Goal: Information Seeking & Learning: Learn about a topic

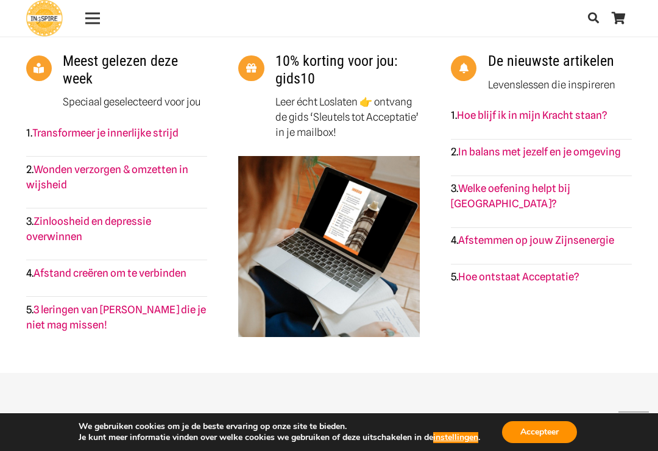
scroll to position [1550, 0]
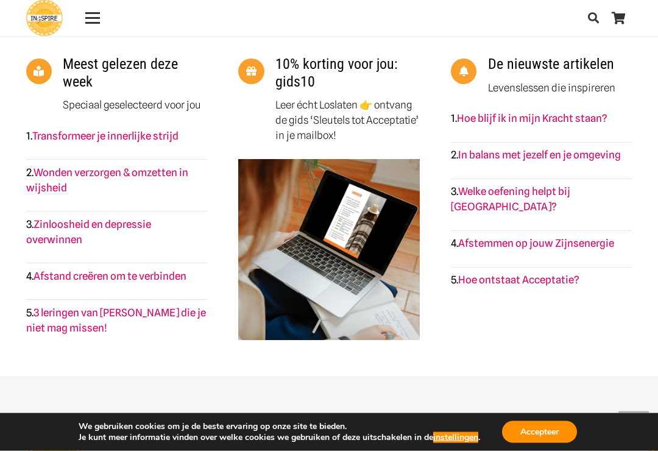
click at [568, 113] on link "Hoe blijf ik in mijn Kracht staan?" at bounding box center [532, 119] width 150 height 12
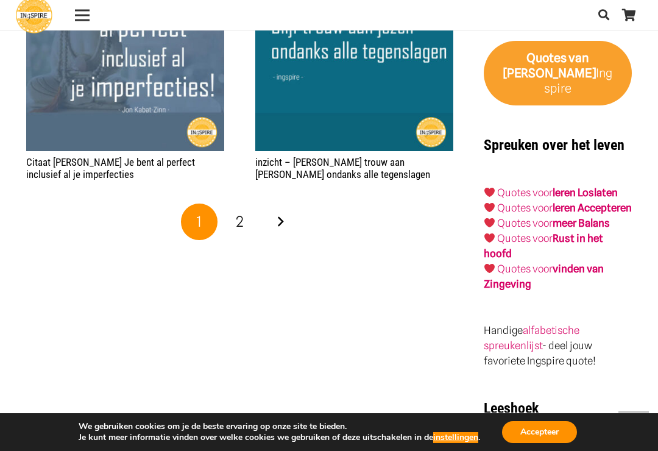
scroll to position [1993, 0]
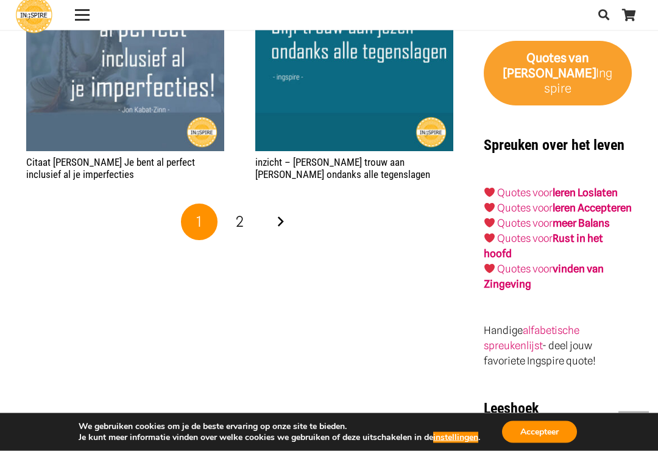
click at [580, 235] on strong "Rust in het hoofd" at bounding box center [543, 246] width 119 height 27
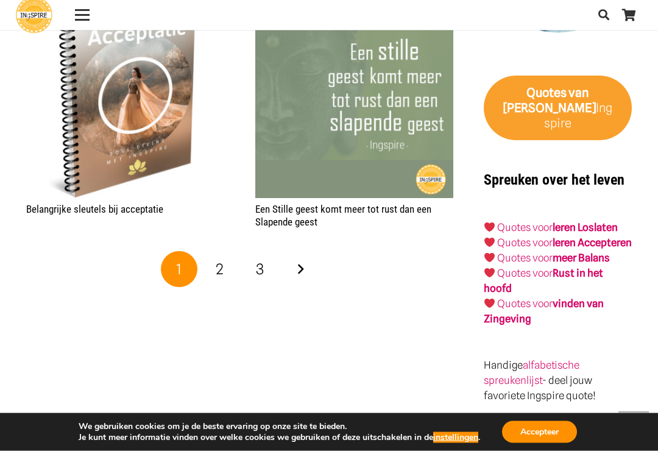
scroll to position [1956, 0]
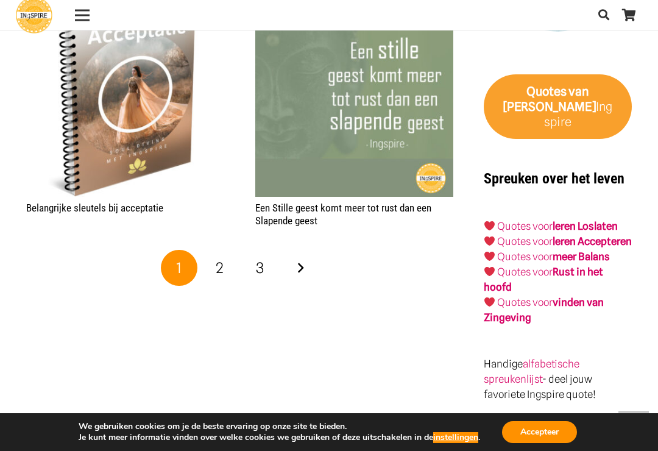
click at [219, 259] on span "2" at bounding box center [220, 268] width 8 height 18
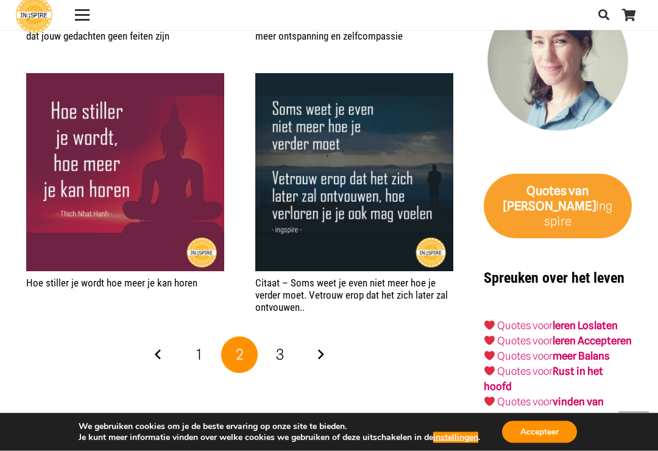
scroll to position [1857, 0]
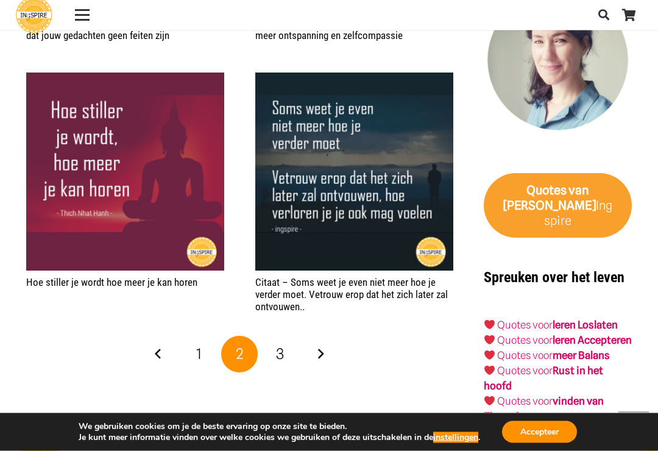
click at [284, 347] on span "3" at bounding box center [280, 354] width 8 height 18
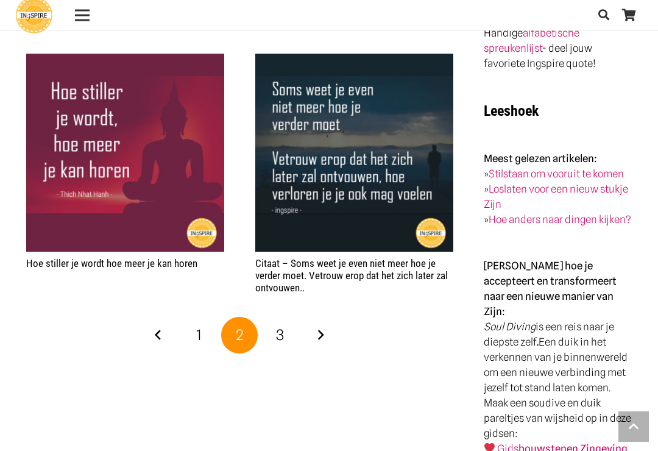
scroll to position [1877, 0]
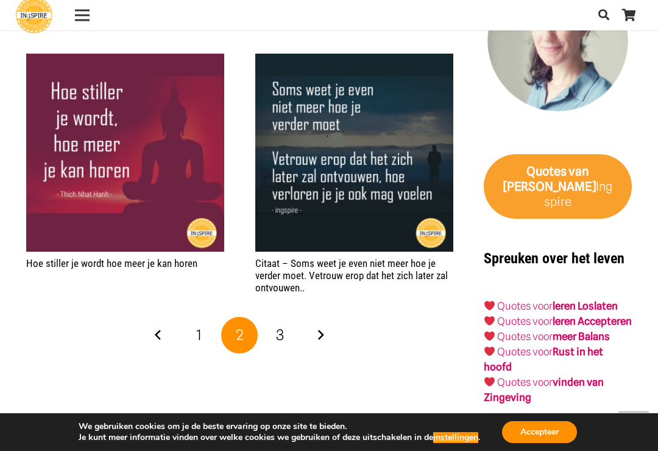
click at [599, 392] on strong "vinden van Zingeving" at bounding box center [544, 389] width 120 height 27
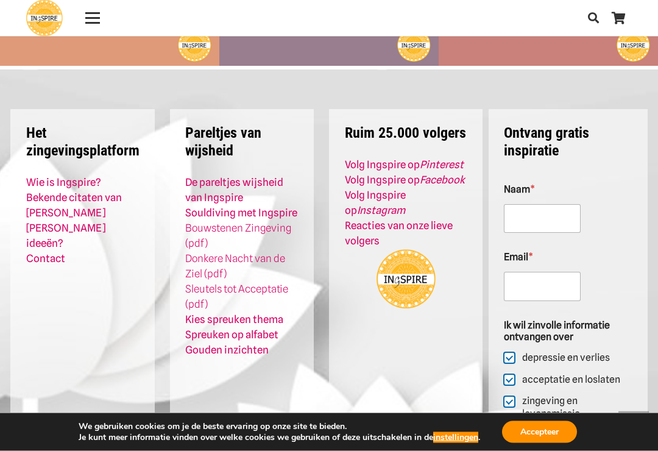
scroll to position [526, 0]
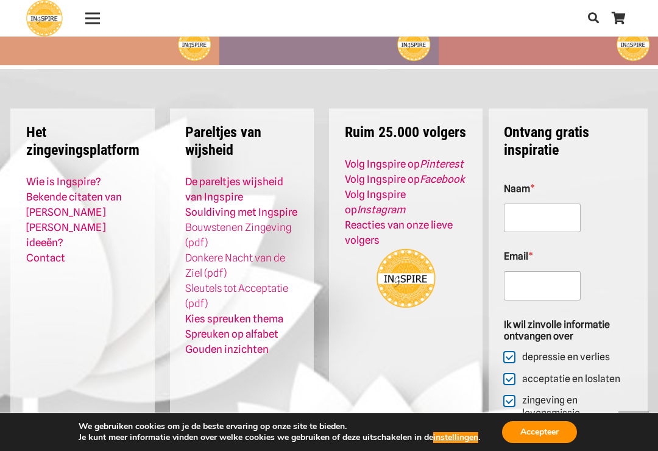
click at [224, 147] on strong "Pareltjes van wijsheid" at bounding box center [223, 141] width 76 height 35
click at [261, 331] on link "Spreuken op alfabet" at bounding box center [231, 334] width 93 height 12
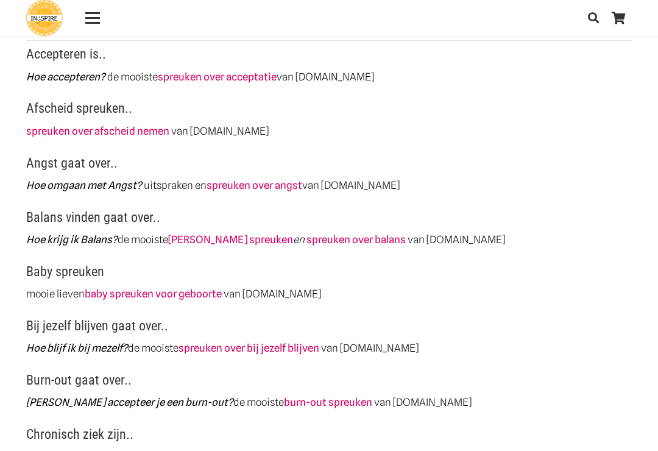
scroll to position [405, 0]
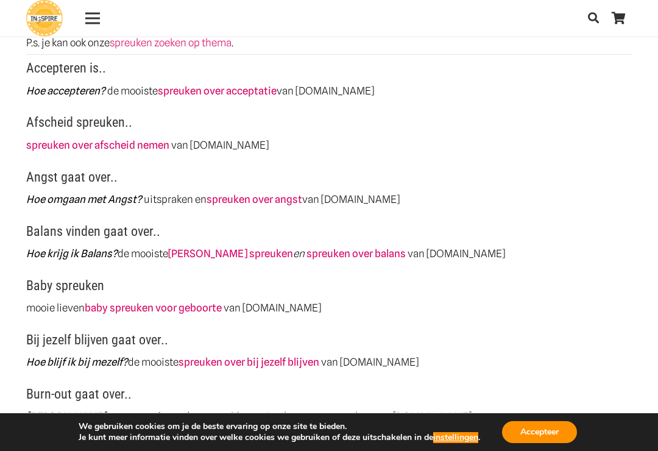
click at [123, 144] on strong "spreuken over afscheid nemen" at bounding box center [97, 145] width 143 height 12
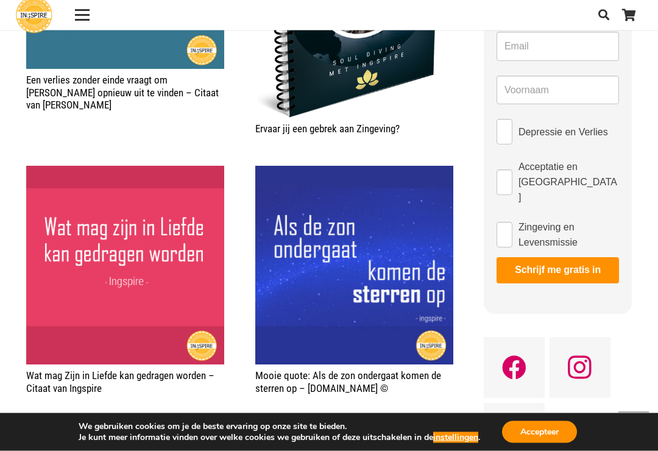
scroll to position [690, 0]
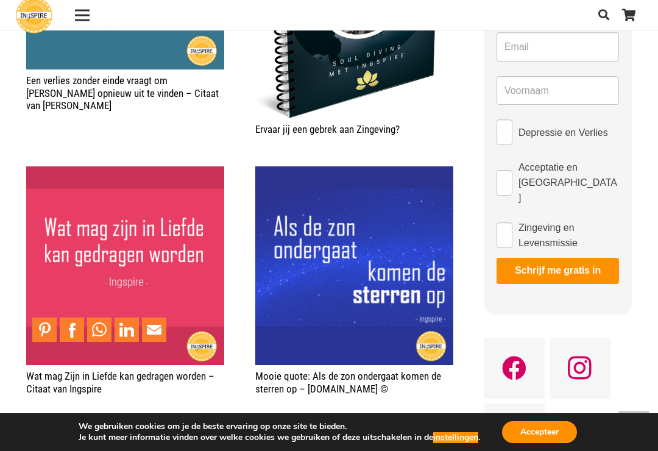
click at [148, 245] on img "Wat mag Zijn in Liefde kan gedragen worden – Citaat van Ingspire" at bounding box center [125, 265] width 198 height 198
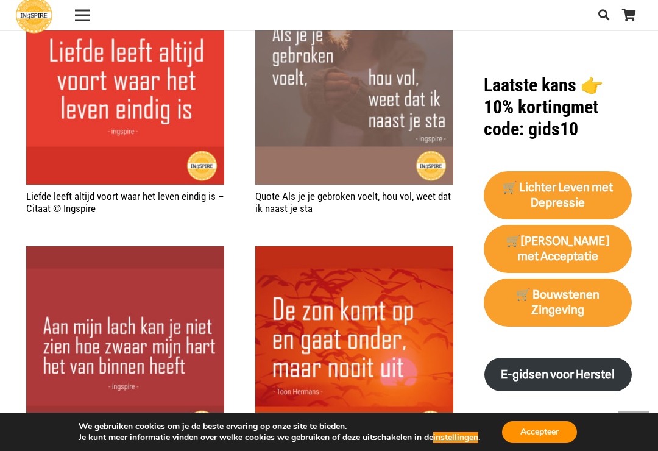
scroll to position [1119, 0]
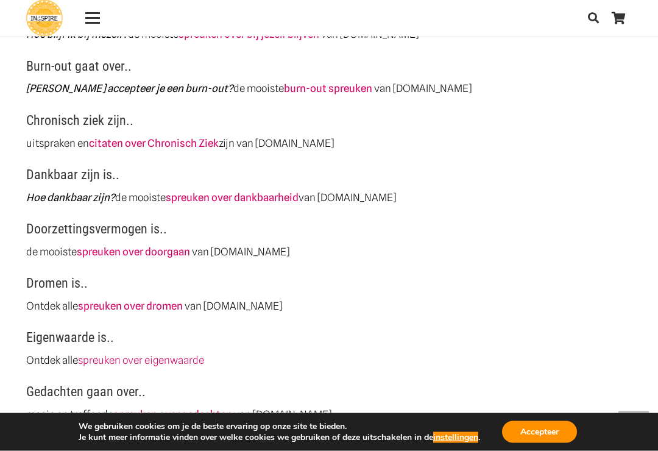
scroll to position [743, 0]
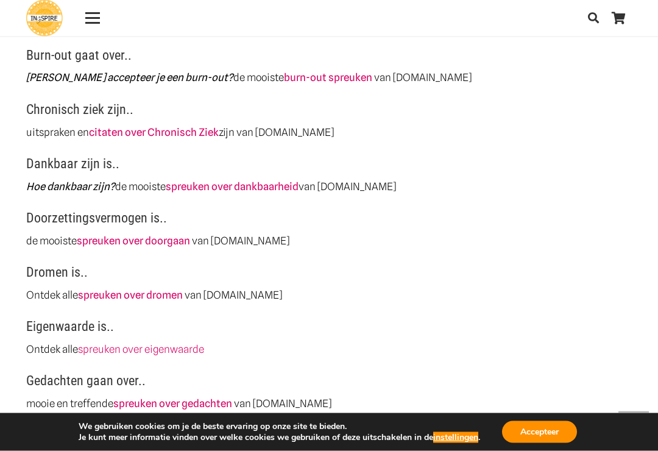
click at [259, 181] on link "spreuken over dankbaarheid" at bounding box center [232, 187] width 133 height 12
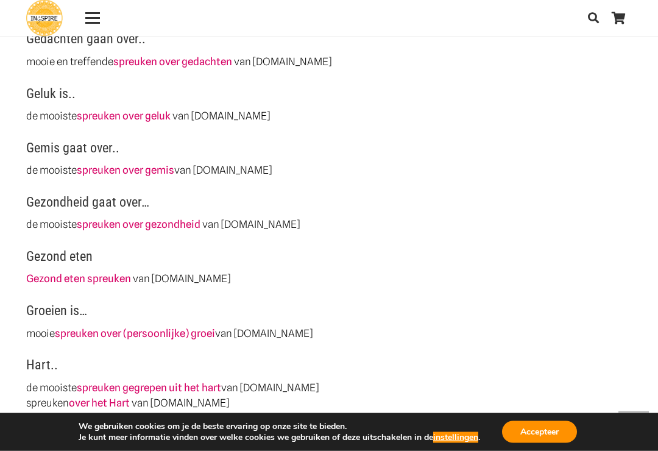
scroll to position [1085, 0]
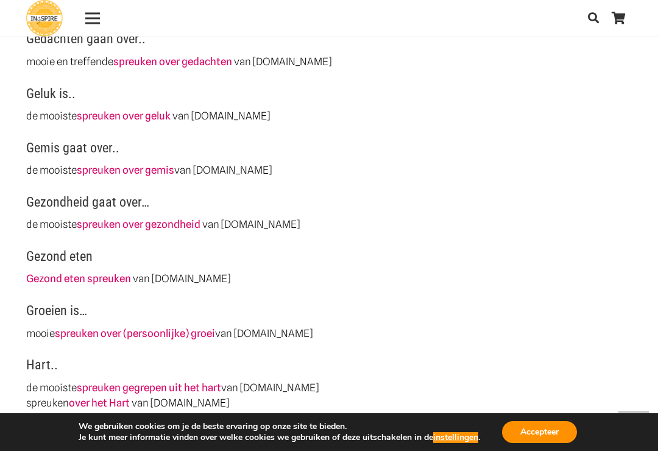
click at [144, 169] on link "spreuken over gemis" at bounding box center [125, 170] width 97 height 12
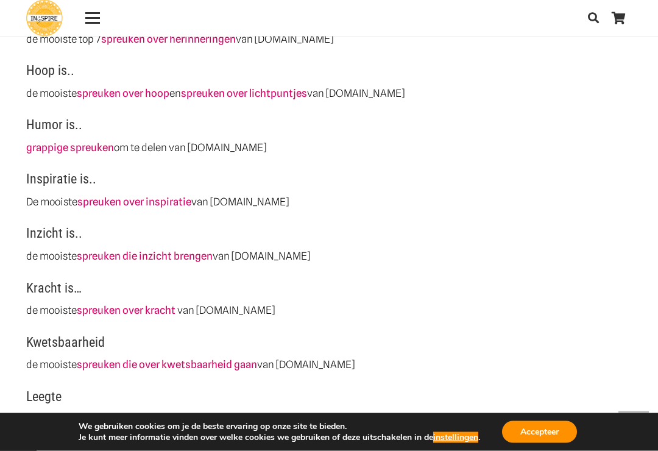
scroll to position [1515, 0]
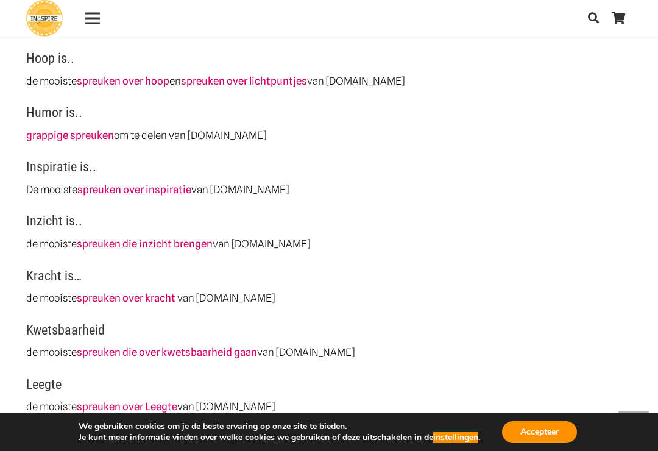
click at [168, 238] on link "spreuken die inzicht brengen" at bounding box center [145, 244] width 136 height 12
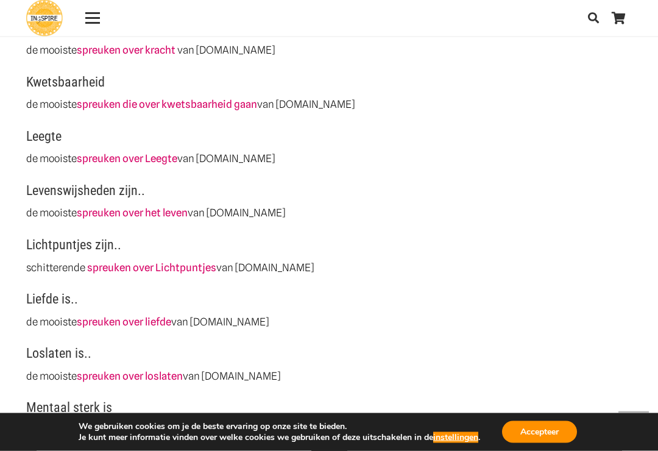
scroll to position [1768, 0]
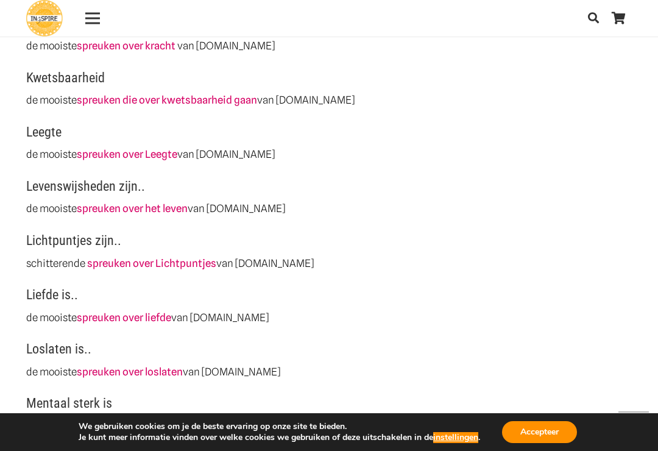
click at [192, 95] on link "spreuken die over kwetsbaarheid gaan" at bounding box center [167, 100] width 180 height 12
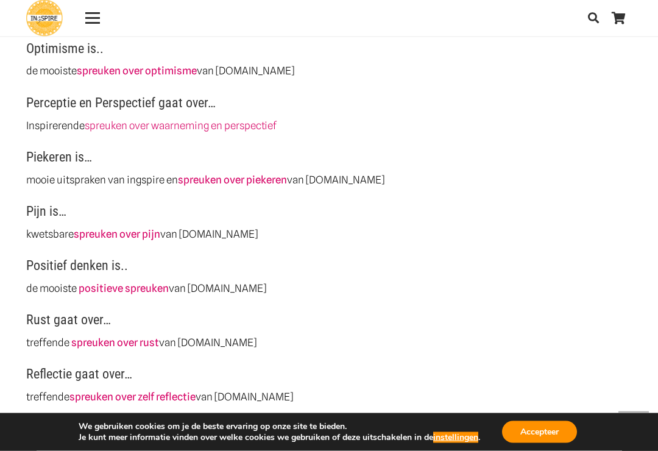
scroll to position [2503, 0]
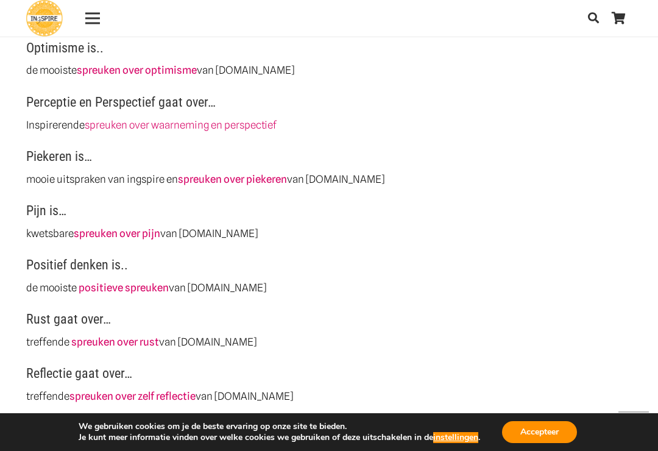
click at [234, 119] on link "spreuken over waarneming en perspectief" at bounding box center [181, 125] width 192 height 12
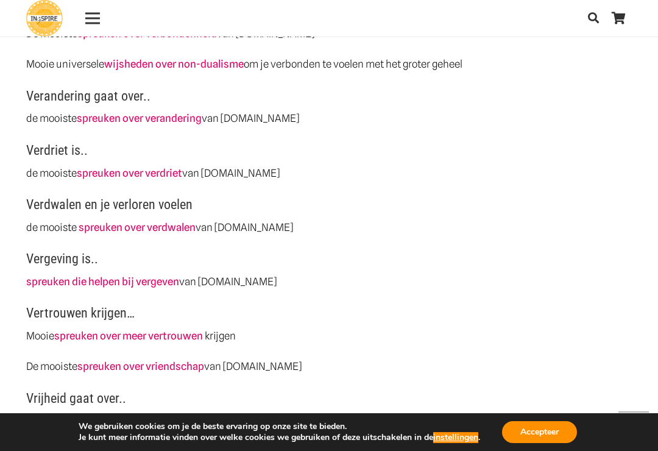
scroll to position [3352, 0]
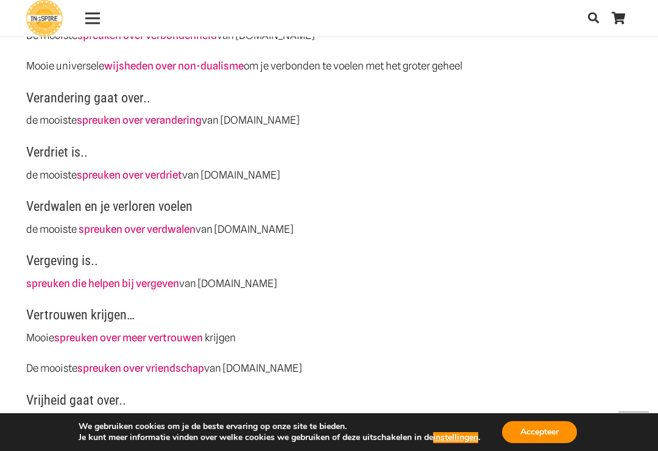
click at [141, 169] on link "spreuken over verdriet" at bounding box center [129, 175] width 105 height 12
click at [164, 114] on link "spreuken over verandering" at bounding box center [139, 120] width 125 height 12
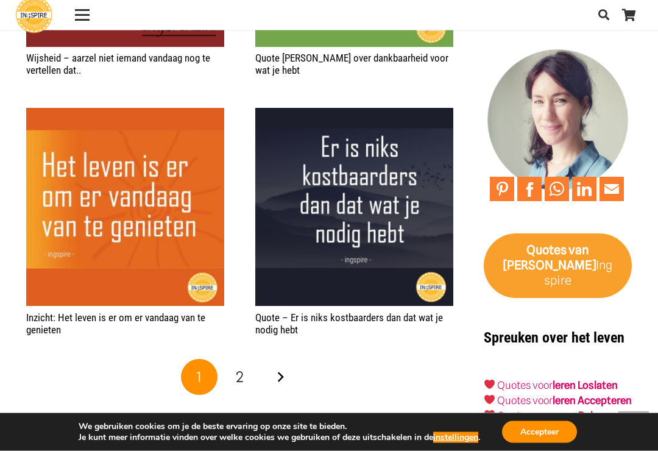
scroll to position [1688, 0]
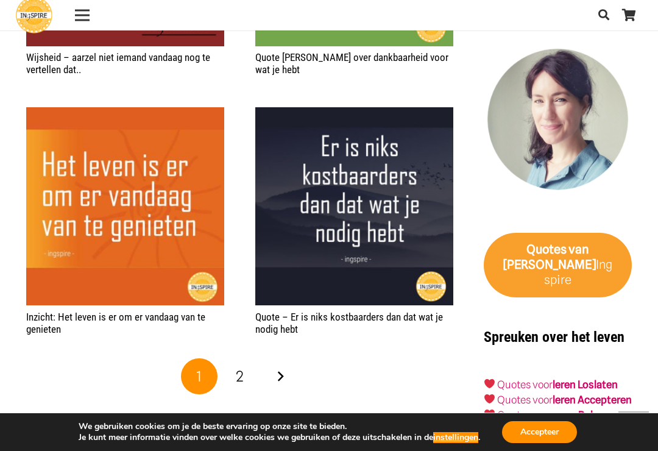
click at [239, 369] on span "2" at bounding box center [240, 376] width 8 height 18
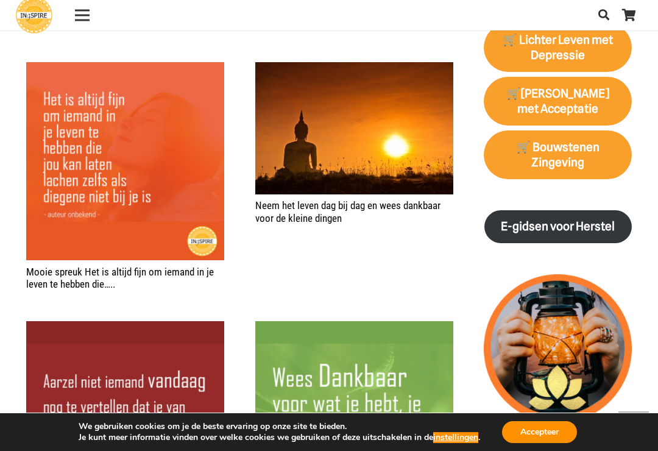
scroll to position [1208, 0]
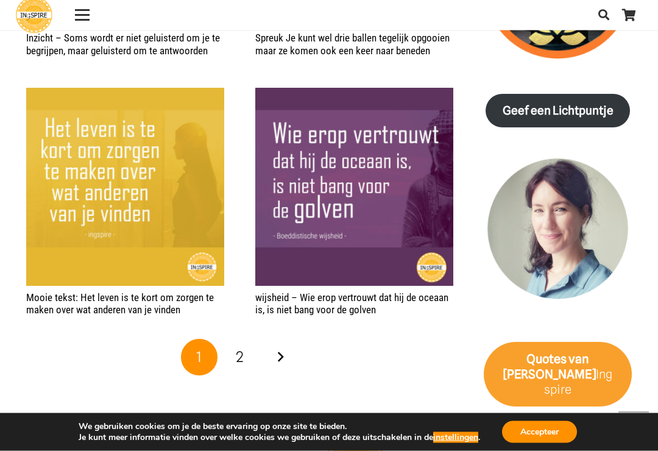
scroll to position [1568, 0]
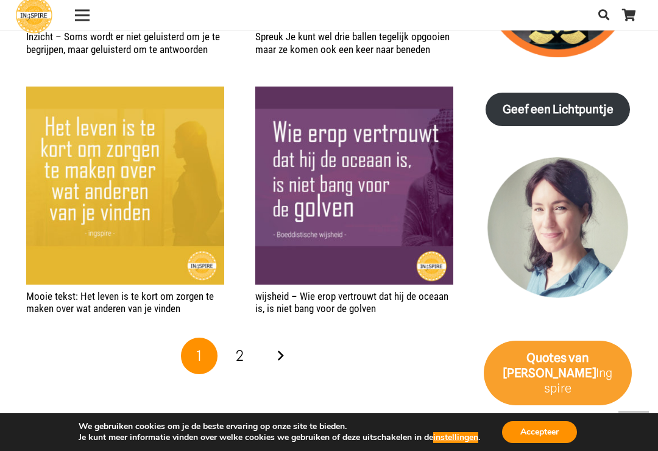
click at [242, 351] on span "2" at bounding box center [240, 356] width 8 height 18
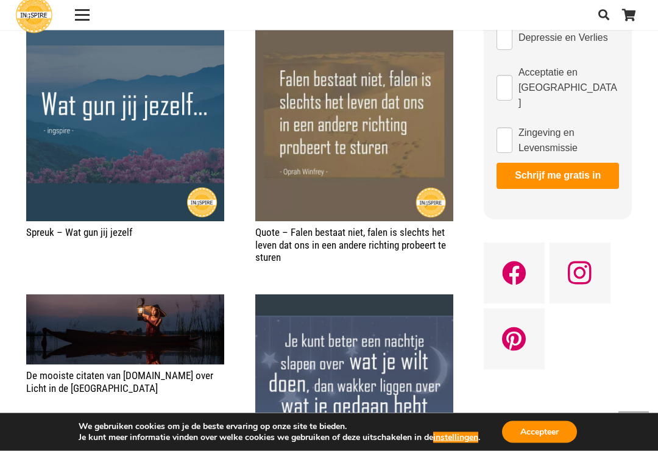
scroll to position [694, 0]
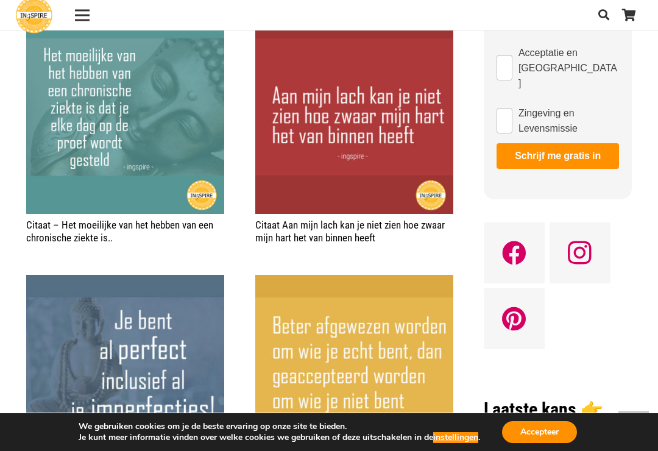
scroll to position [737, 0]
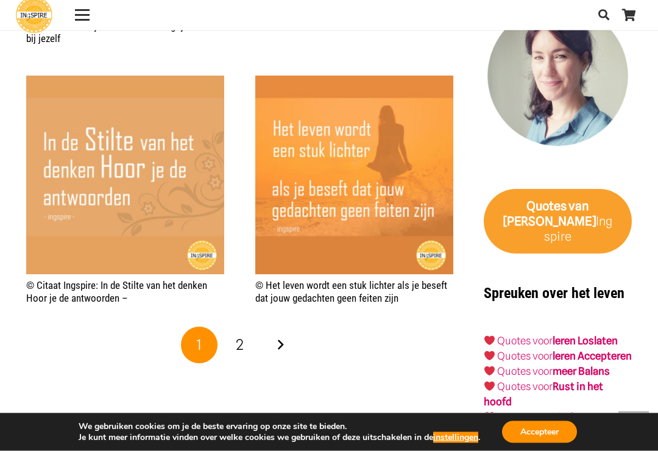
scroll to position [1806, 0]
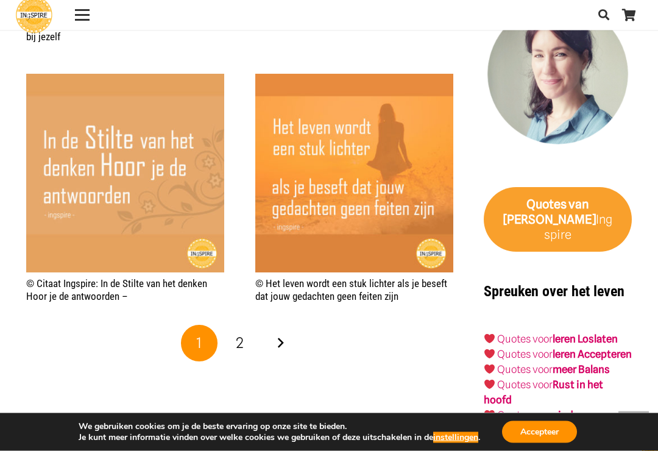
click at [244, 337] on link "2" at bounding box center [239, 343] width 37 height 37
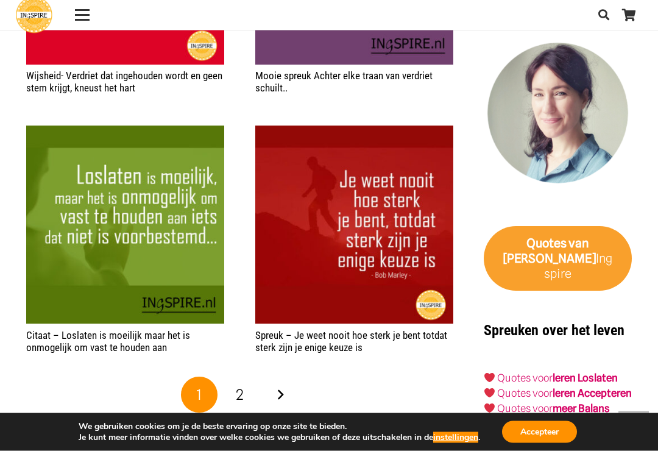
scroll to position [1770, 0]
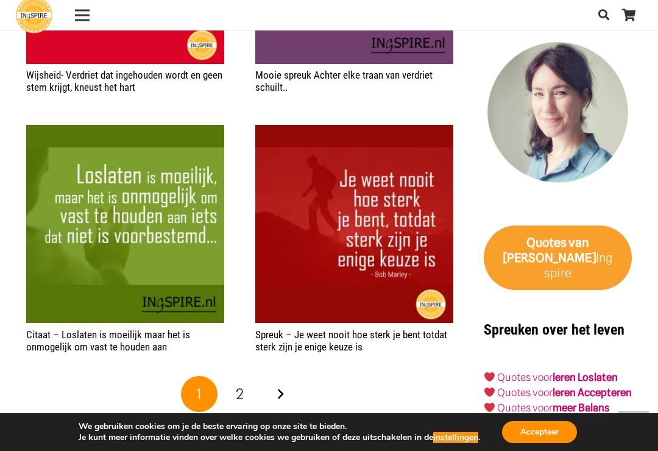
click at [239, 385] on span "2" at bounding box center [240, 394] width 8 height 18
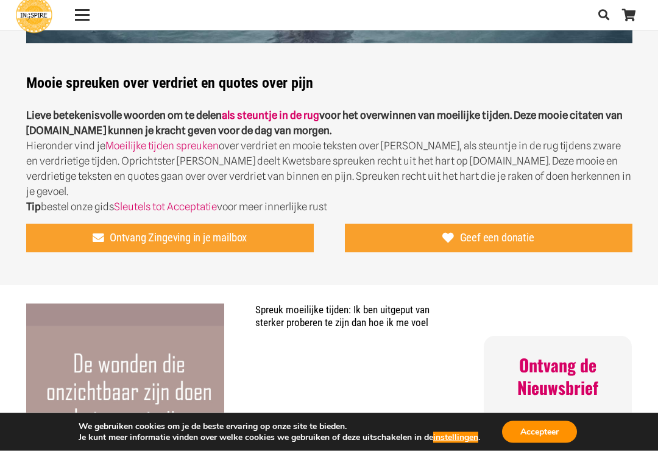
scroll to position [249, 0]
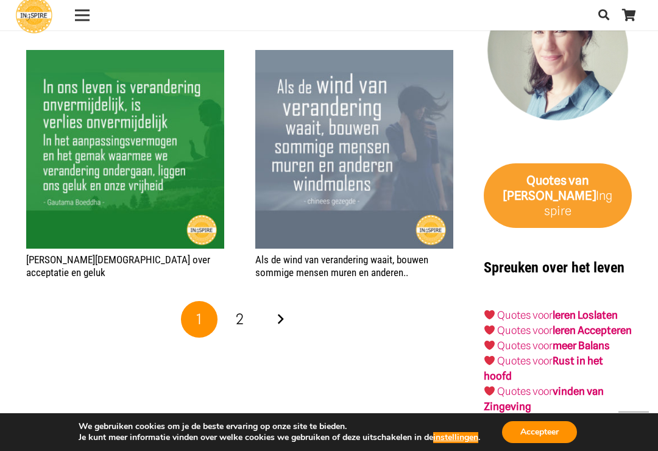
scroll to position [1798, 0]
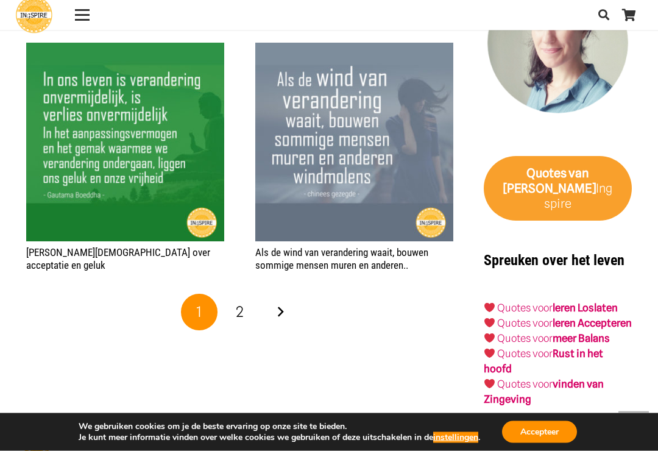
click at [243, 304] on span "2" at bounding box center [240, 312] width 8 height 18
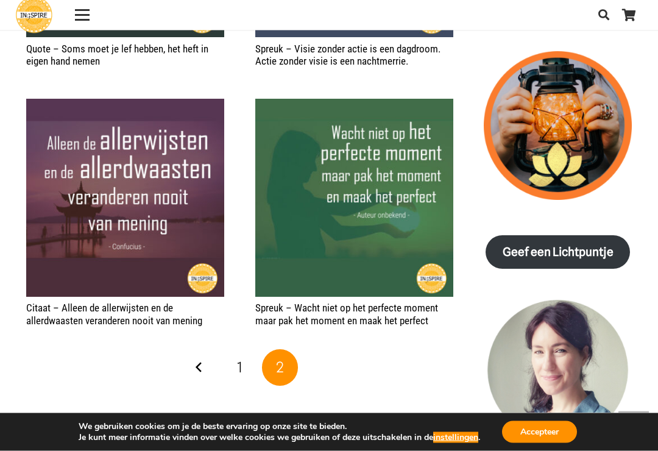
scroll to position [1472, 0]
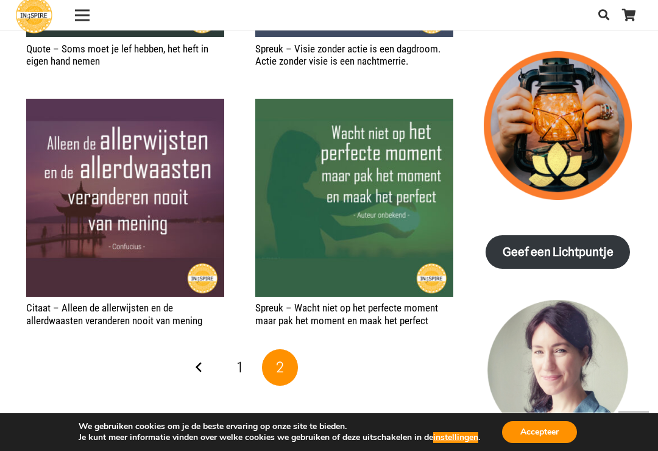
click at [241, 361] on span "1" at bounding box center [239, 367] width 5 height 18
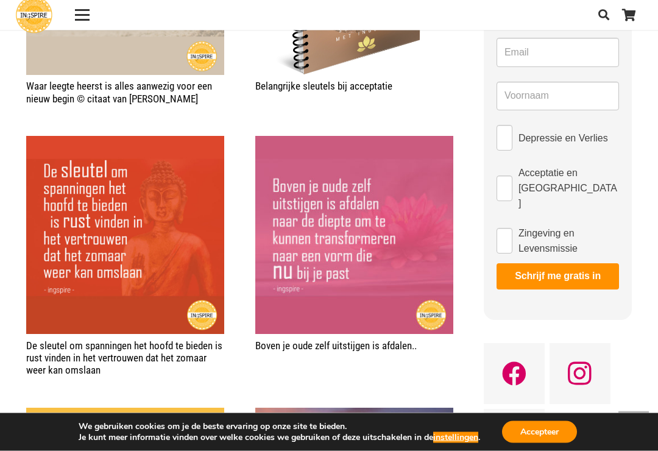
scroll to position [626, 0]
